Goal: Information Seeking & Learning: Learn about a topic

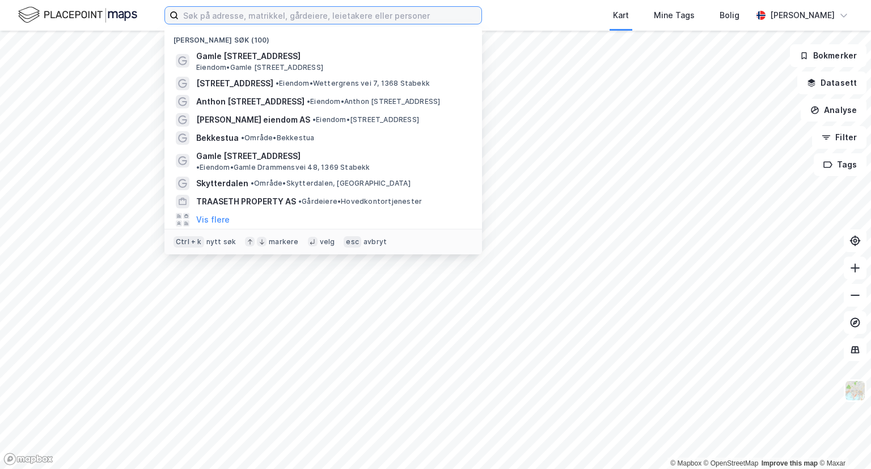
click at [205, 15] on input at bounding box center [330, 15] width 303 height 17
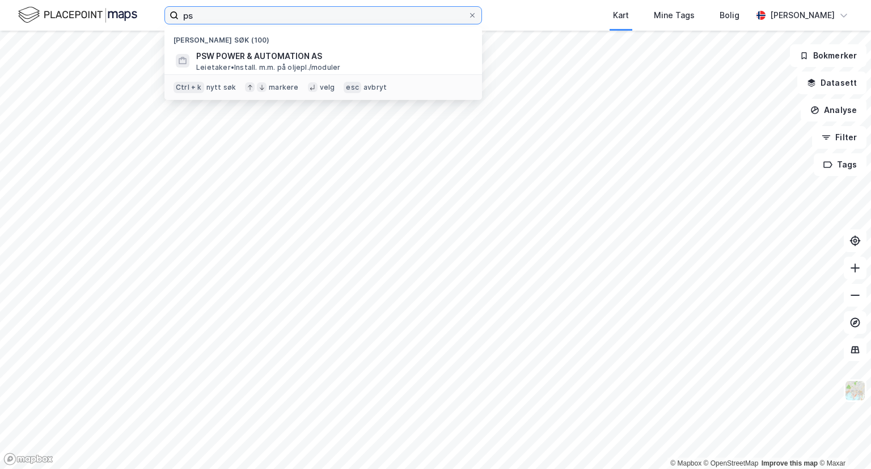
type input "p"
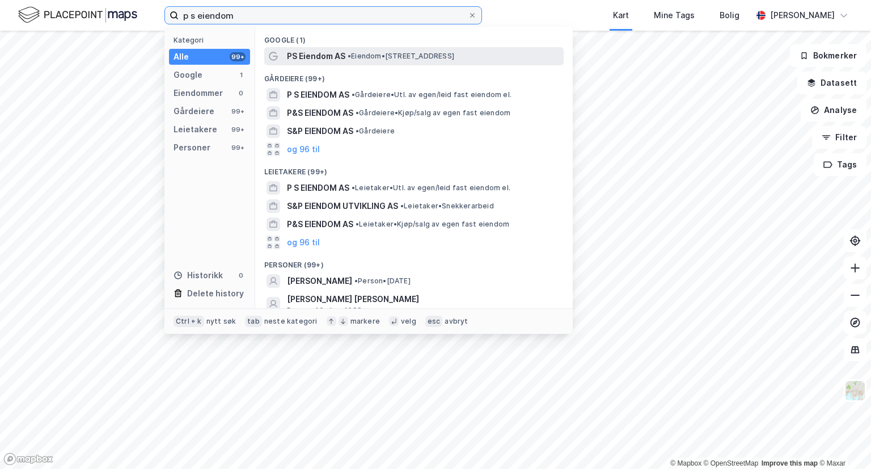
type input "p s eiendom"
click at [322, 54] on span "PS Eiendom AS" at bounding box center [316, 56] width 58 height 14
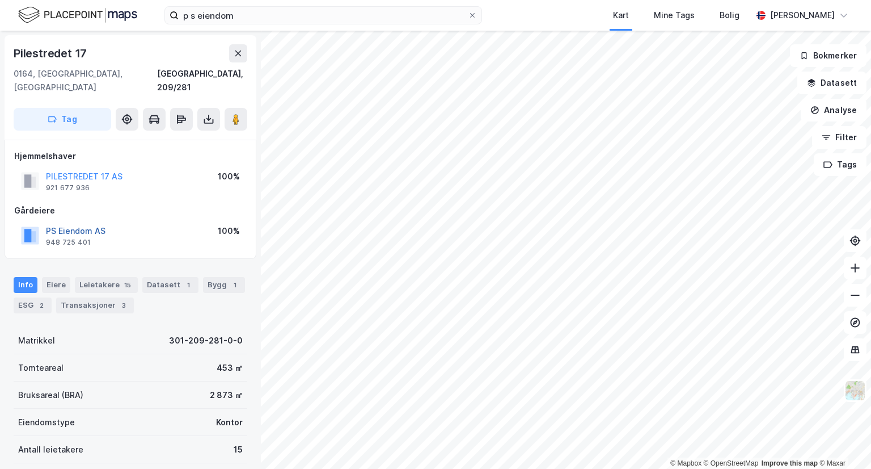
click at [0, 0] on button "PS Eiendom AS" at bounding box center [0, 0] width 0 height 0
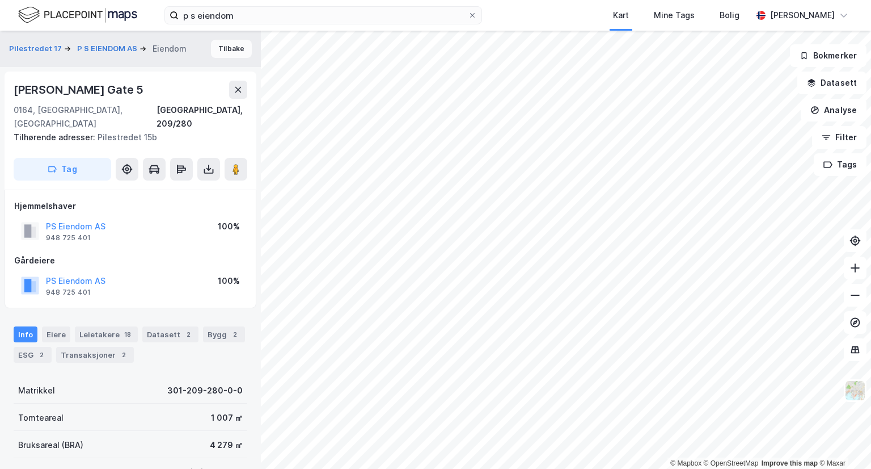
click at [215, 49] on button "Tilbake" at bounding box center [231, 49] width 41 height 18
